Goal: Task Accomplishment & Management: Manage account settings

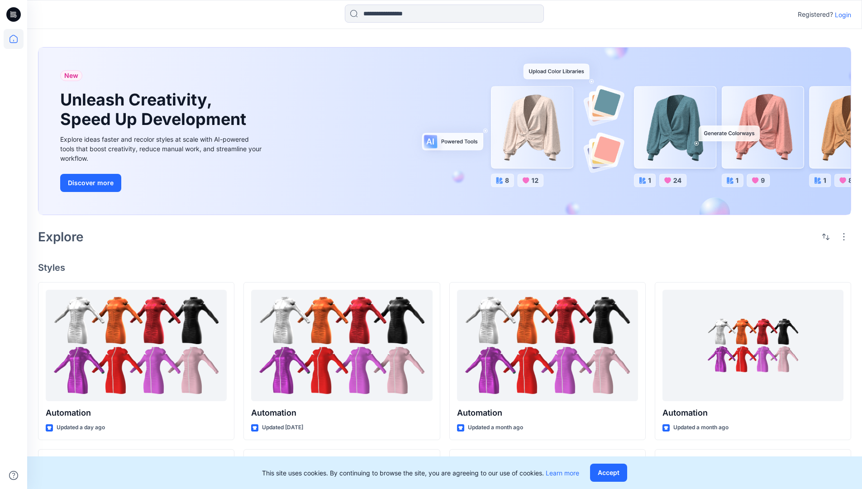
click at [841, 14] on p "Login" at bounding box center [843, 15] width 16 height 10
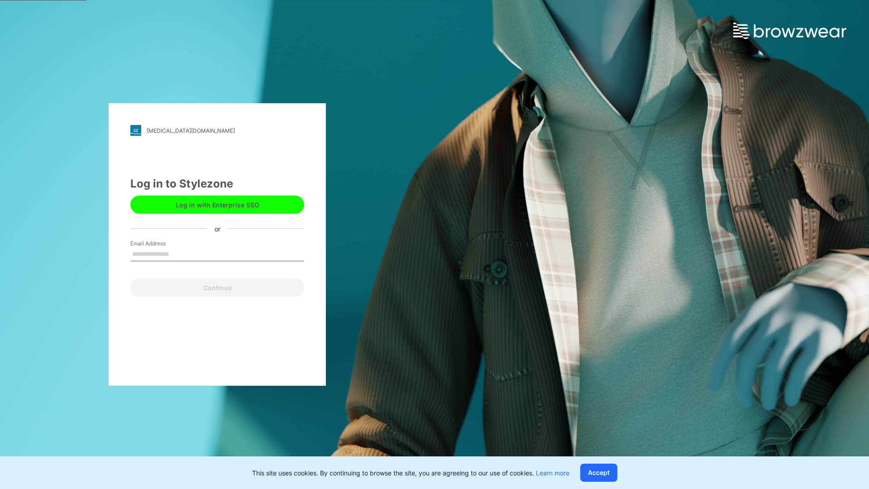
click at [179, 253] on input "Email Address" at bounding box center [217, 255] width 174 height 14
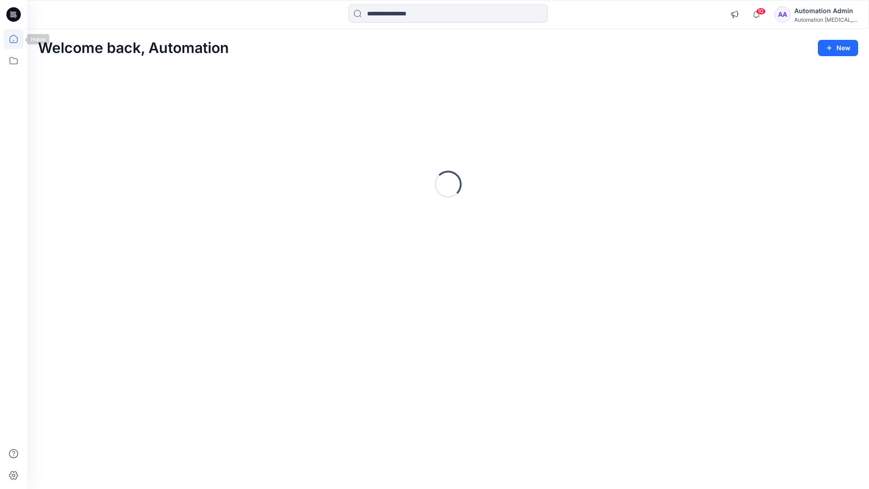
click at [17, 39] on icon at bounding box center [14, 39] width 8 height 8
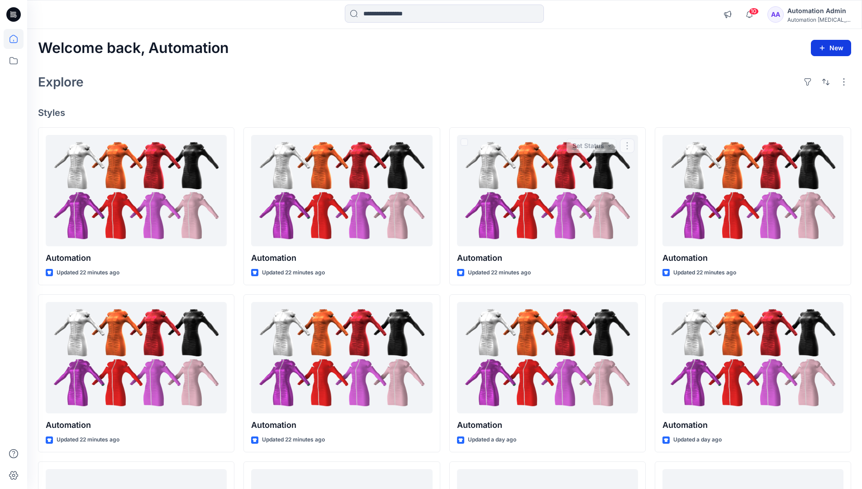
click at [833, 47] on button "New" at bounding box center [831, 48] width 40 height 16
click at [813, 103] on p "New Collection" at bounding box center [810, 105] width 44 height 11
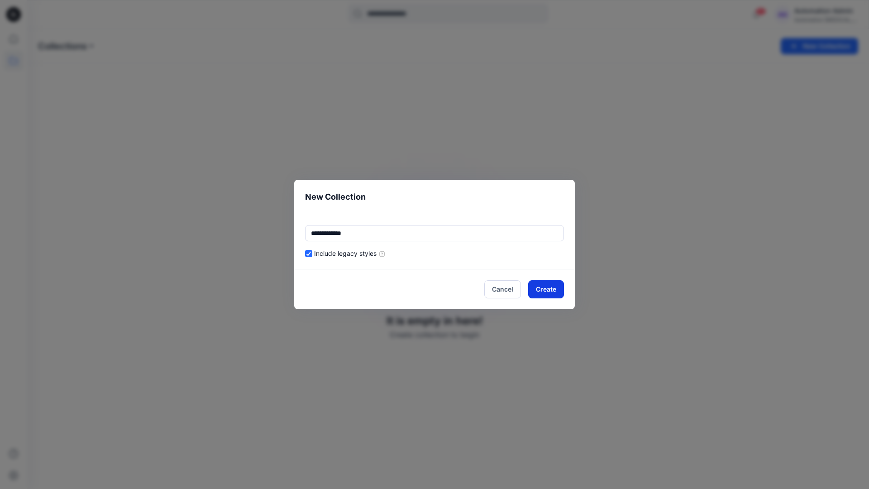
type input "**********"
click at [553, 287] on button "Create" at bounding box center [546, 289] width 36 height 18
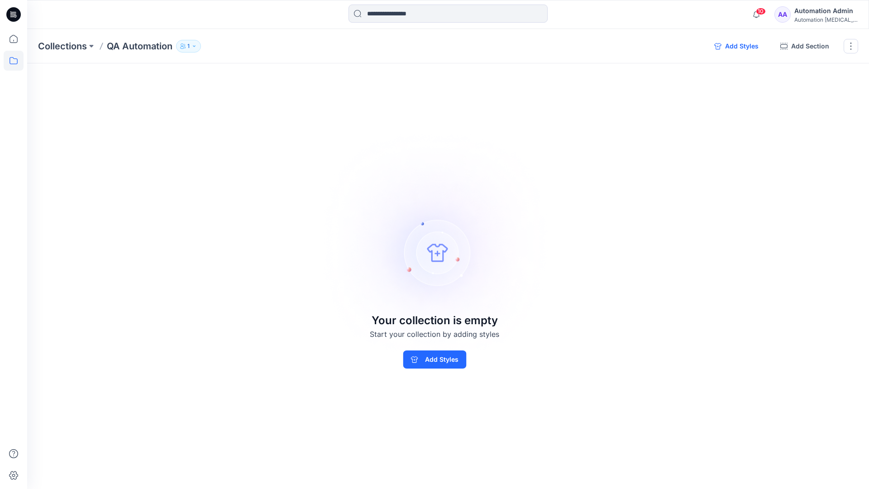
click at [739, 47] on button "Add Styles" at bounding box center [736, 46] width 59 height 14
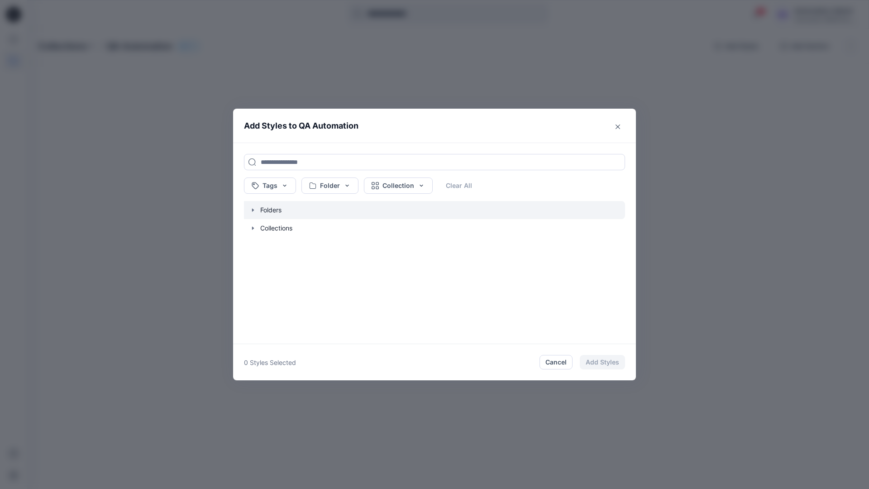
click at [252, 209] on icon "button" at bounding box center [253, 209] width 2 height 3
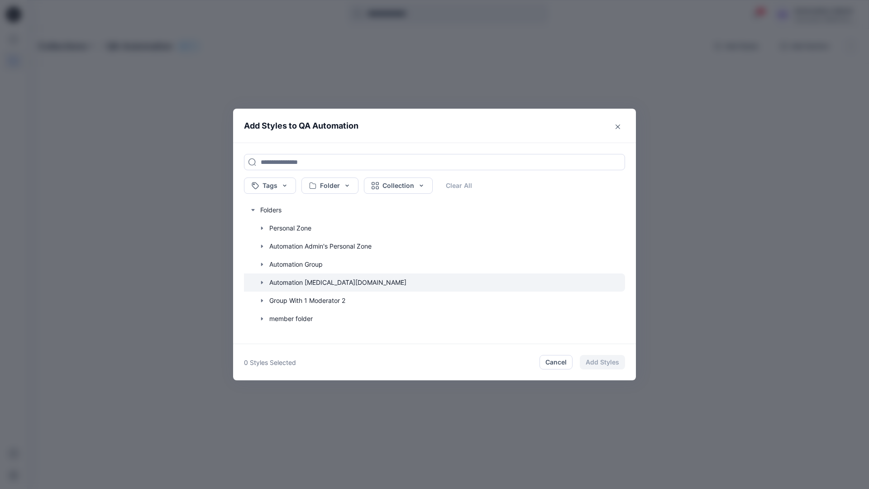
click at [261, 281] on icon "button" at bounding box center [262, 282] width 2 height 3
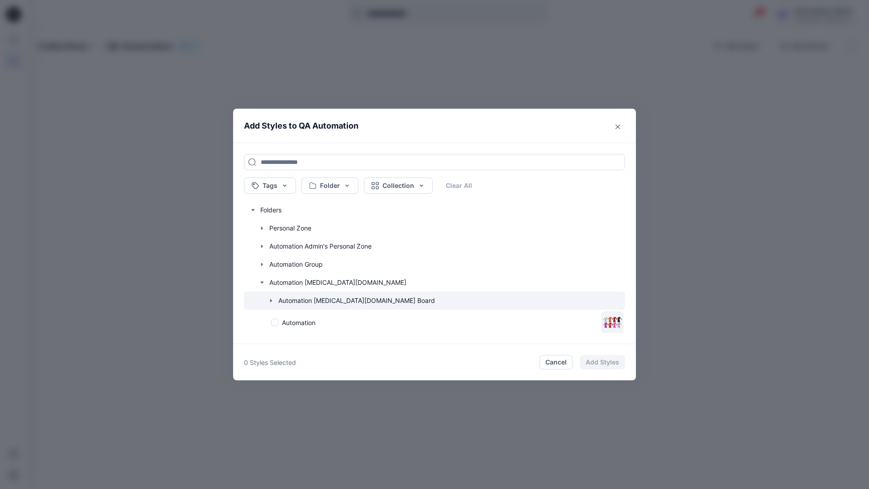
click at [271, 301] on icon "button" at bounding box center [271, 300] width 2 height 3
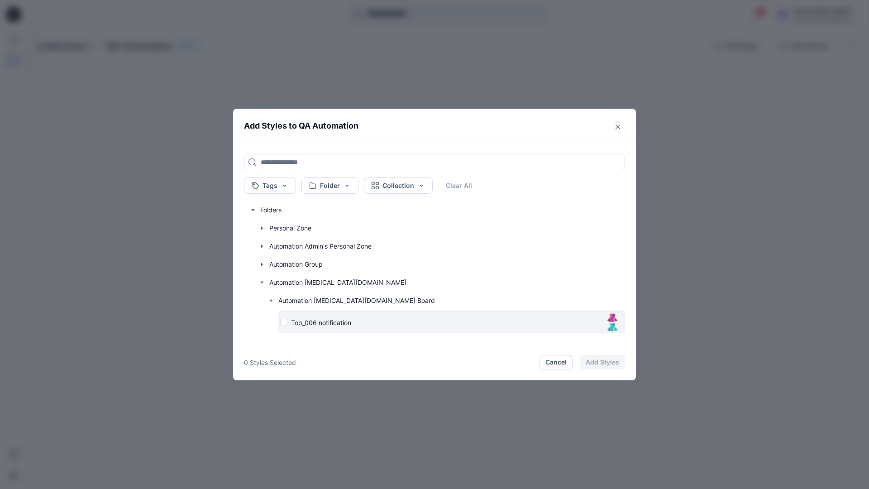
click at [285, 323] on div "Top_006 notification" at bounding box center [439, 323] width 318 height 10
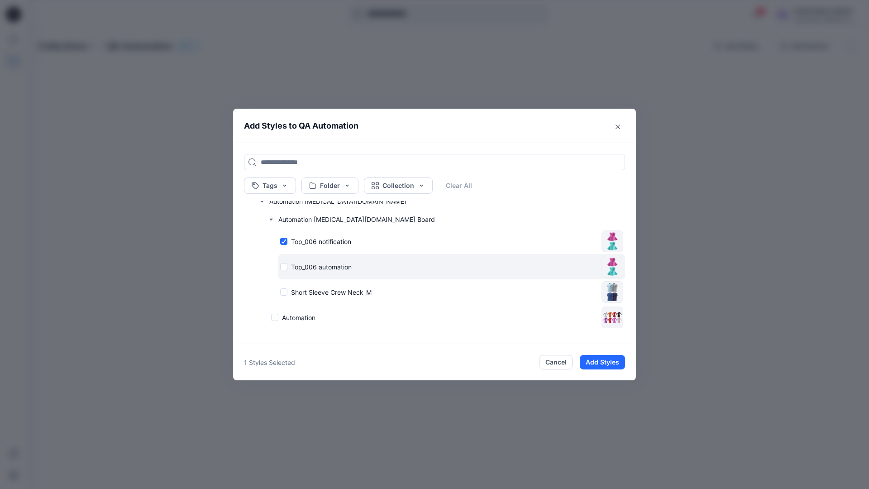
click at [284, 267] on div "Top_006 automation" at bounding box center [439, 267] width 318 height 10
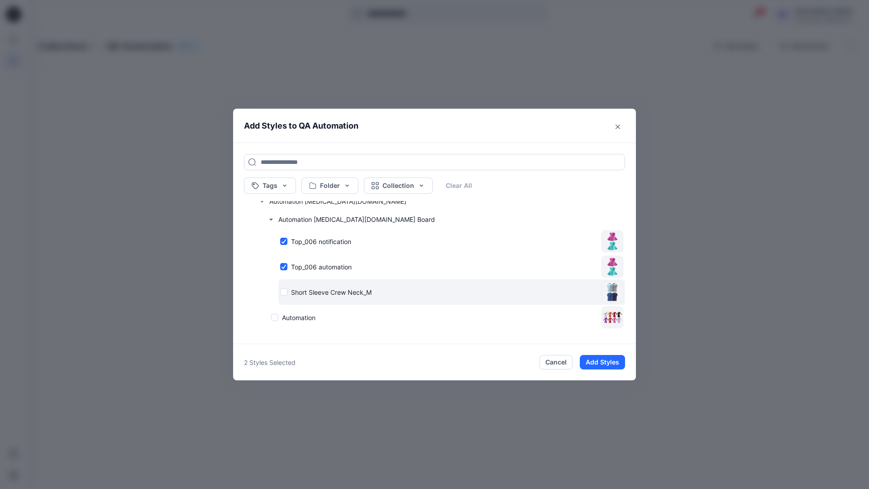
click at [285, 291] on div "Short Sleeve Crew Neck_M" at bounding box center [439, 292] width 318 height 10
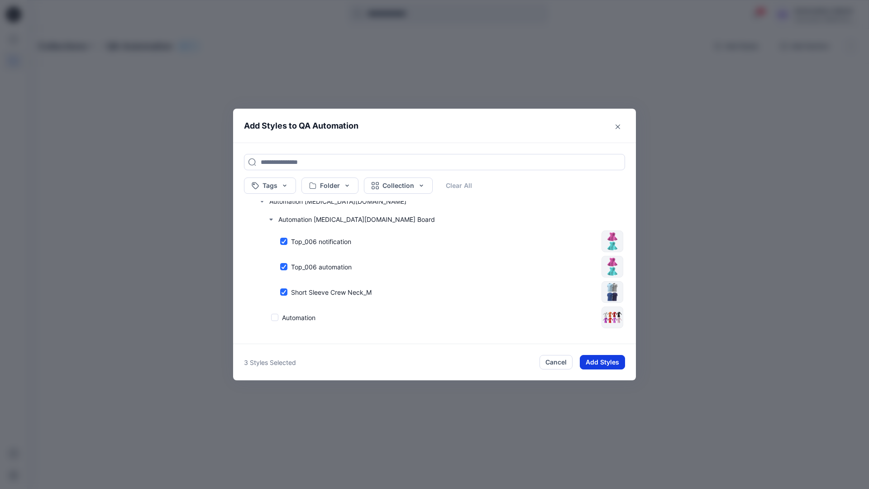
click at [605, 363] on button "Add Styles" at bounding box center [602, 362] width 45 height 14
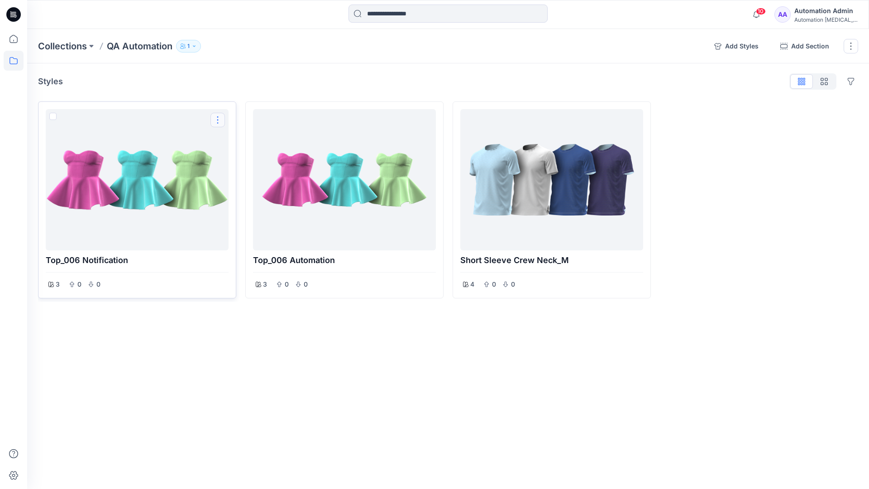
click at [219, 120] on button "Options" at bounding box center [217, 120] width 14 height 14
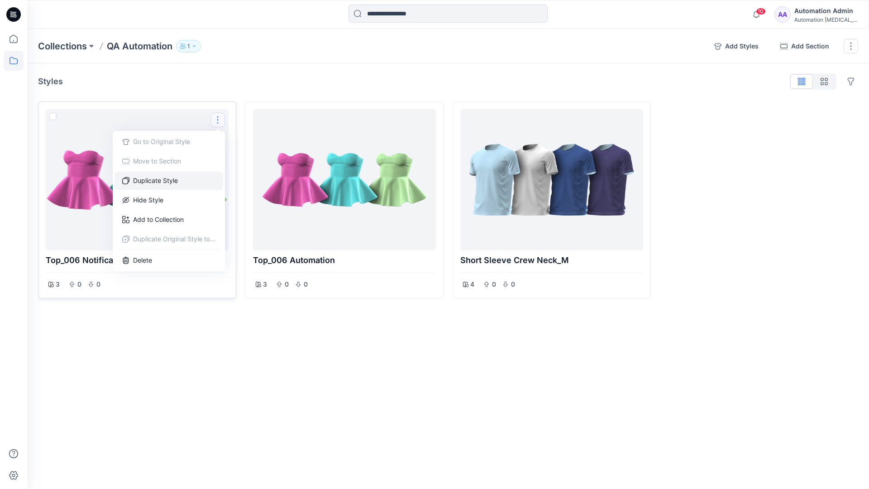
click at [170, 180] on button "Duplicate Style" at bounding box center [169, 181] width 109 height 18
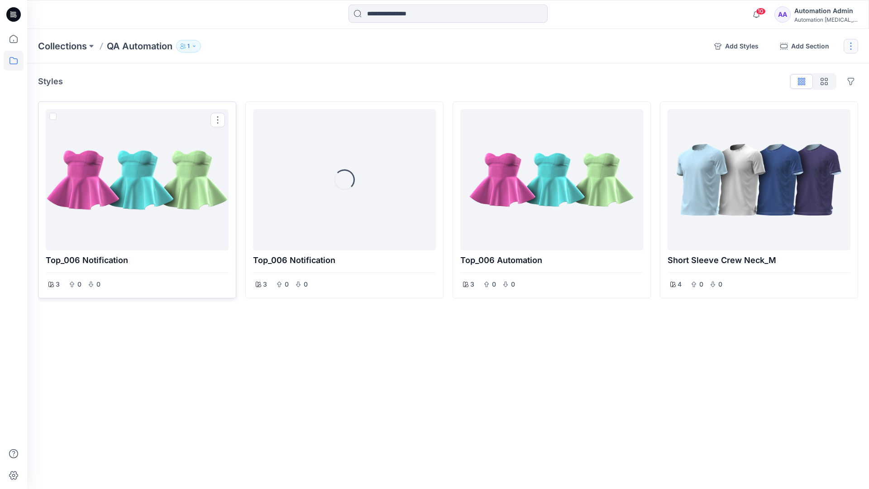
click at [851, 48] on button "button" at bounding box center [851, 46] width 14 height 14
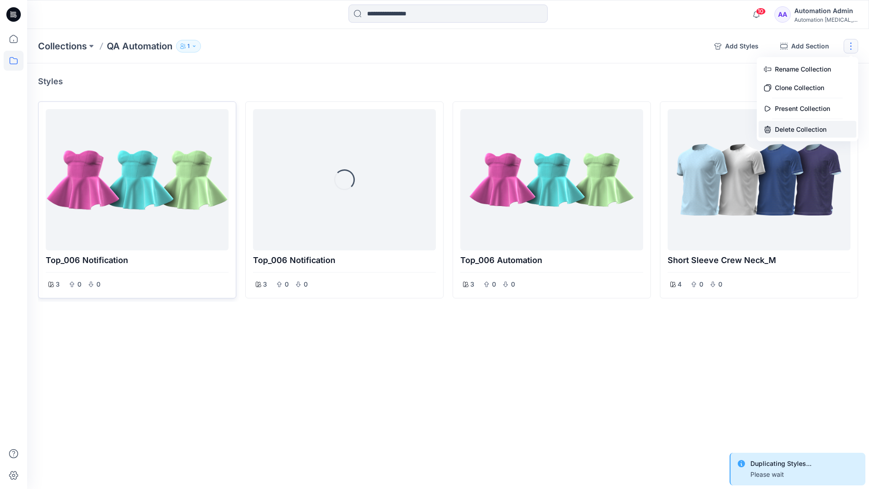
click at [798, 126] on button "Delete Collection" at bounding box center [808, 129] width 98 height 17
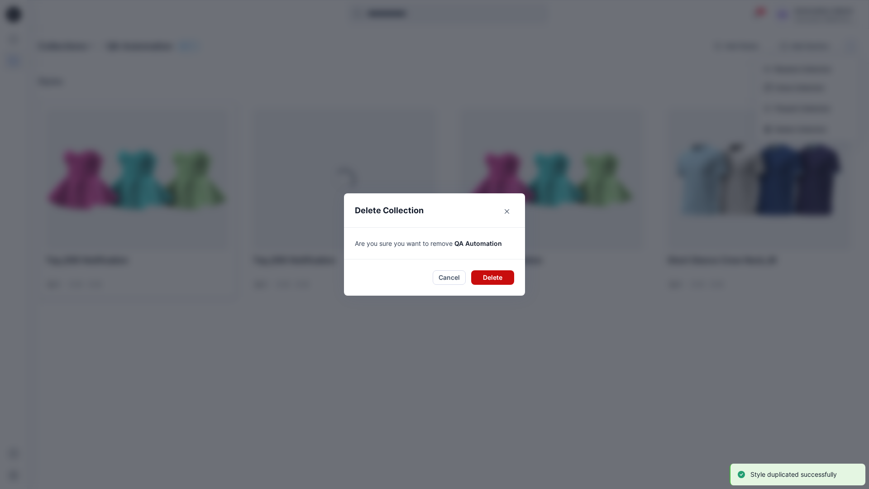
click at [494, 276] on button "Delete" at bounding box center [492, 277] width 43 height 14
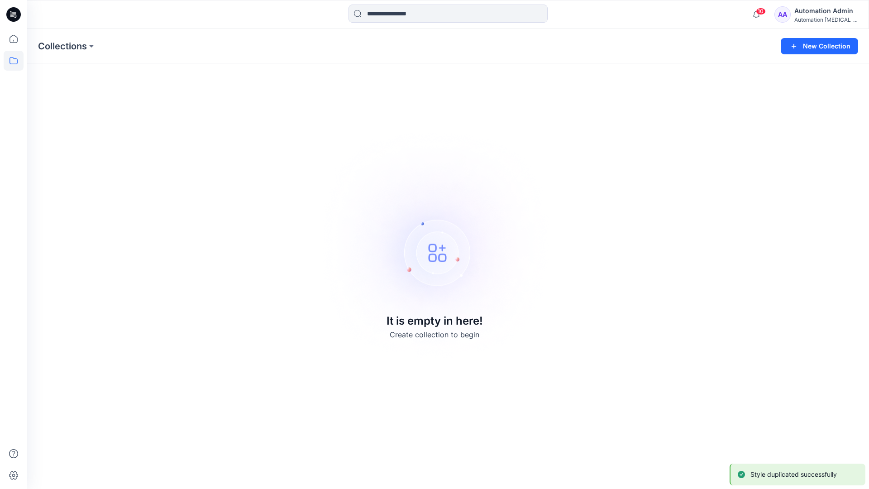
click at [818, 10] on div "Automation Admin" at bounding box center [825, 10] width 63 height 11
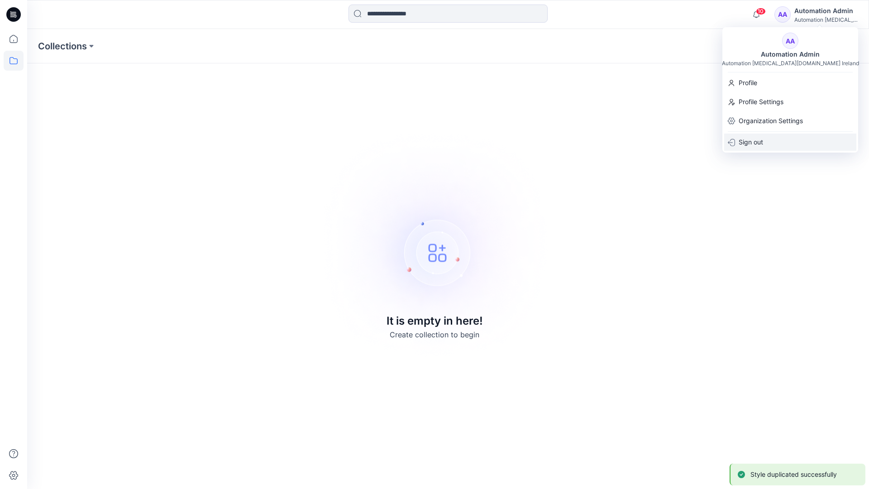
click at [763, 142] on p "Sign out" at bounding box center [751, 142] width 24 height 17
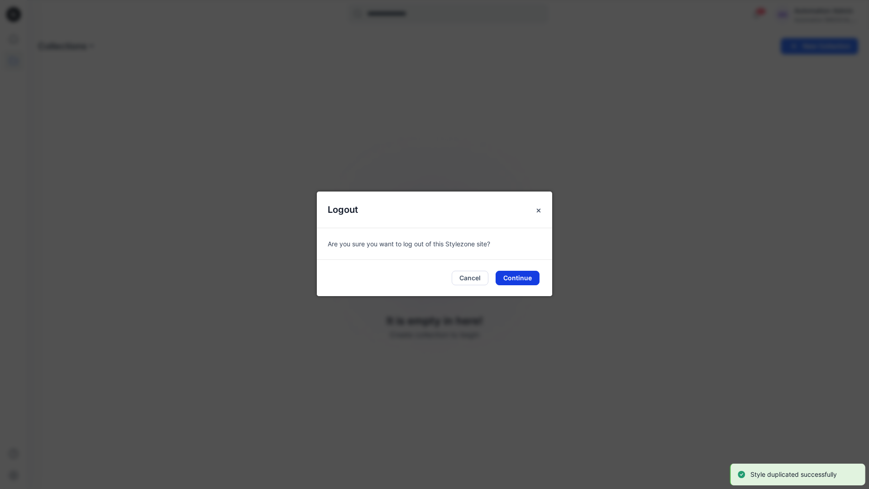
click at [521, 278] on button "Continue" at bounding box center [518, 278] width 44 height 14
